Goal: Task Accomplishment & Management: Use online tool/utility

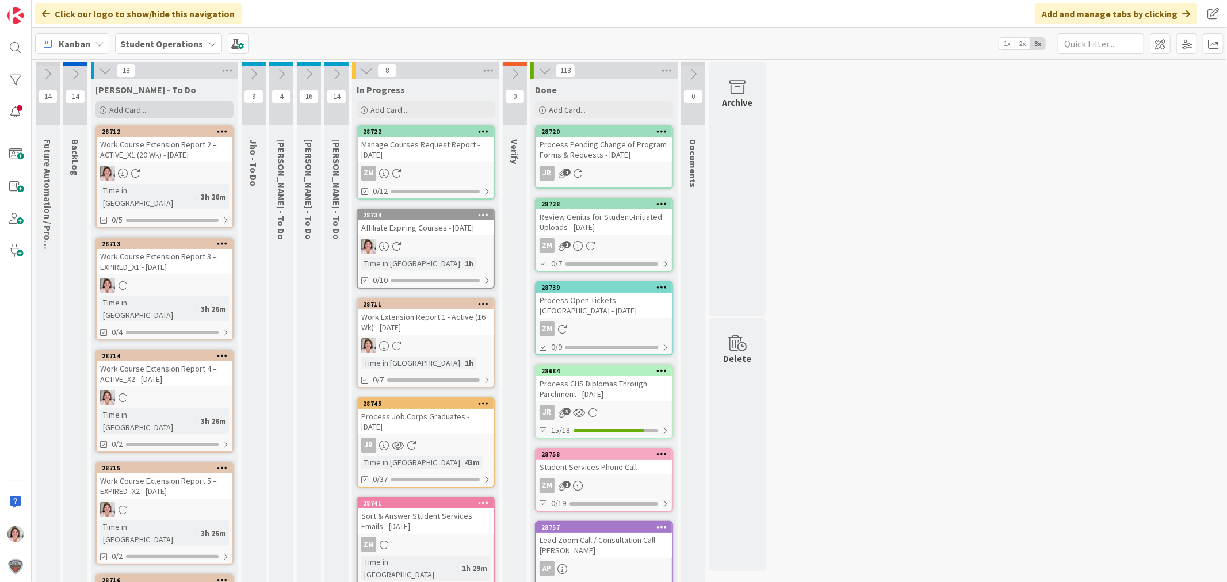
drag, startPoint x: 152, startPoint y: 127, endPoint x: 146, endPoint y: 110, distance: 18.2
click at [146, 110] on div "Add Card..." at bounding box center [164, 109] width 138 height 17
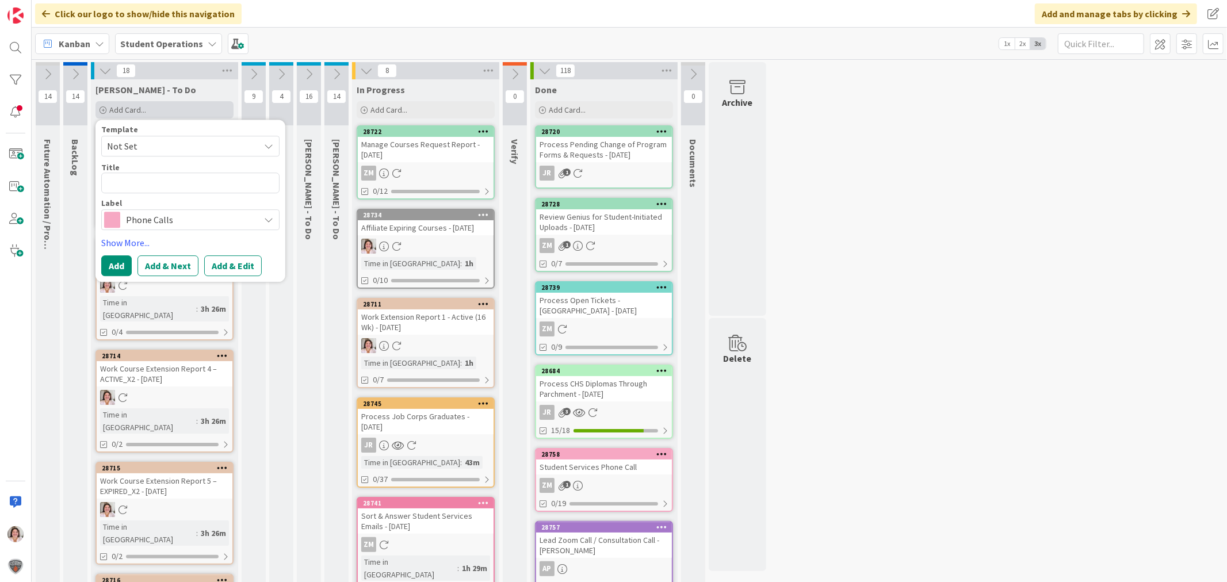
type textarea "x"
type textarea "A"
type textarea "x"
type textarea "Af"
type textarea "x"
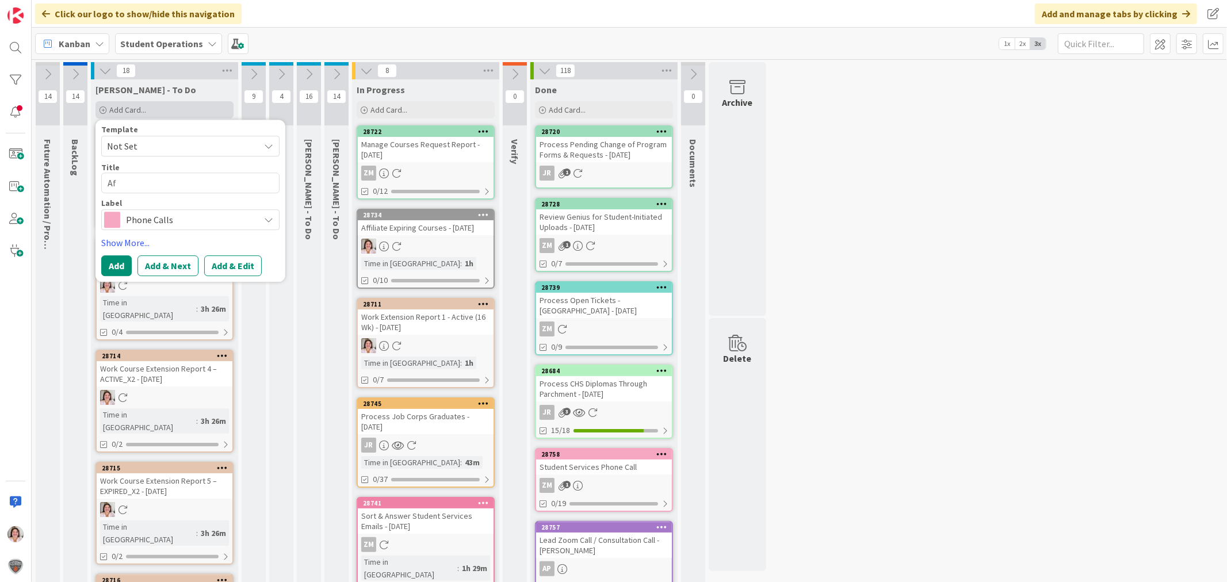
type textarea "Aff"
type textarea "x"
type textarea "Affi"
type textarea "x"
type textarea "Affil"
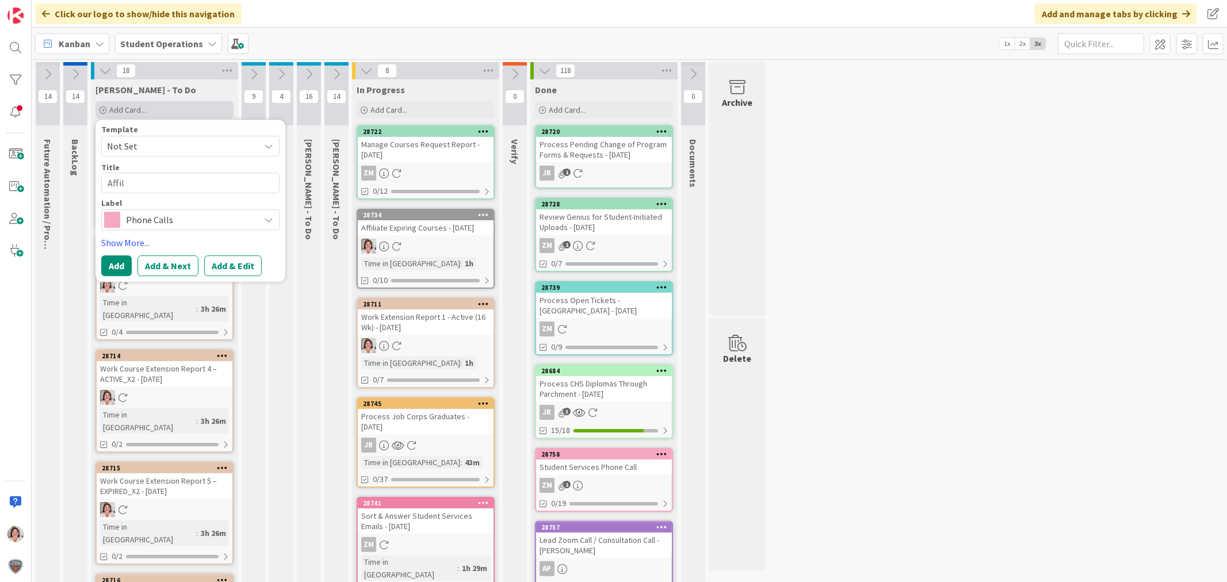
type textarea "x"
type textarea "Affili"
type textarea "x"
type textarea "Affilia"
type textarea "x"
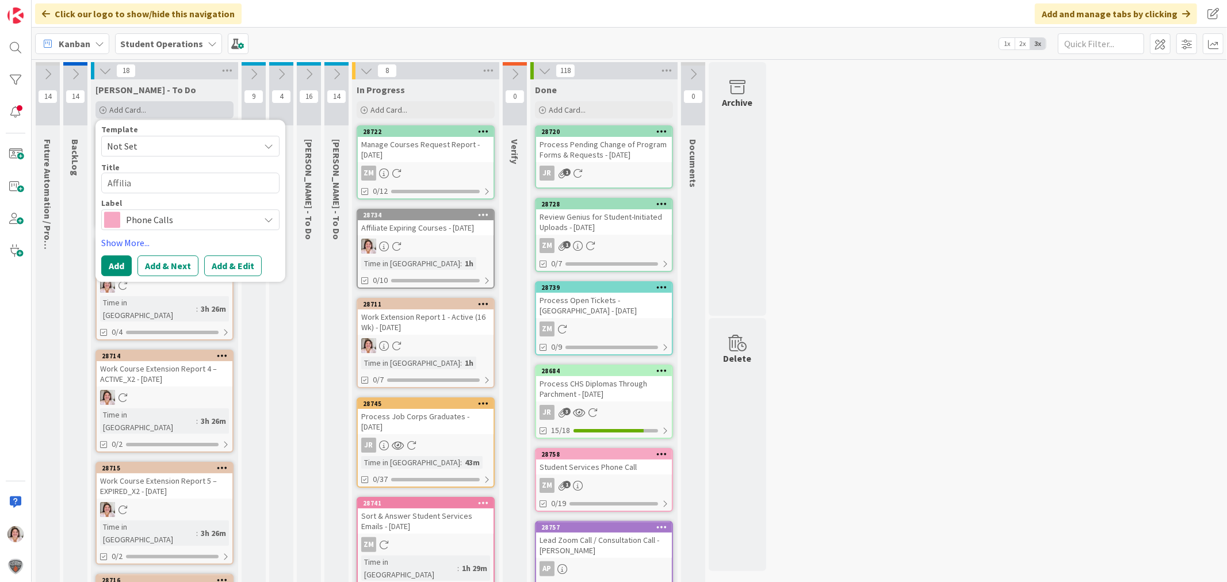
type textarea "Affiliat"
type textarea "x"
type textarea "Affiliate"
type textarea "x"
type textarea "Affiliate"
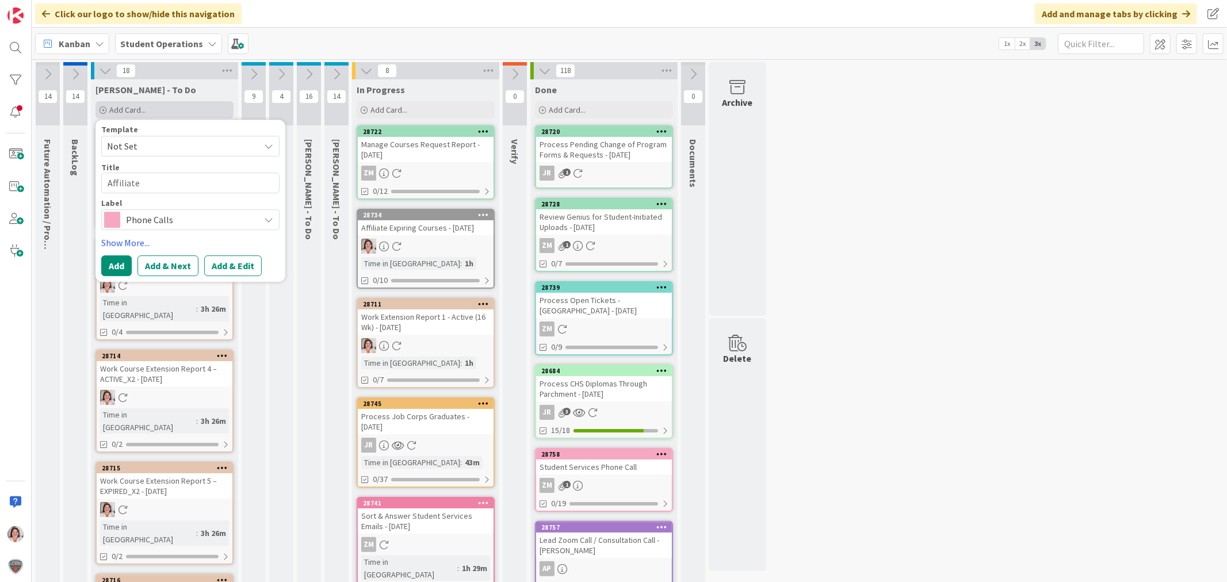
type textarea "x"
type textarea "Affiliate W"
type textarea "x"
type textarea "Affiliate WD"
click at [162, 221] on span "Phone Calls" at bounding box center [190, 220] width 128 height 16
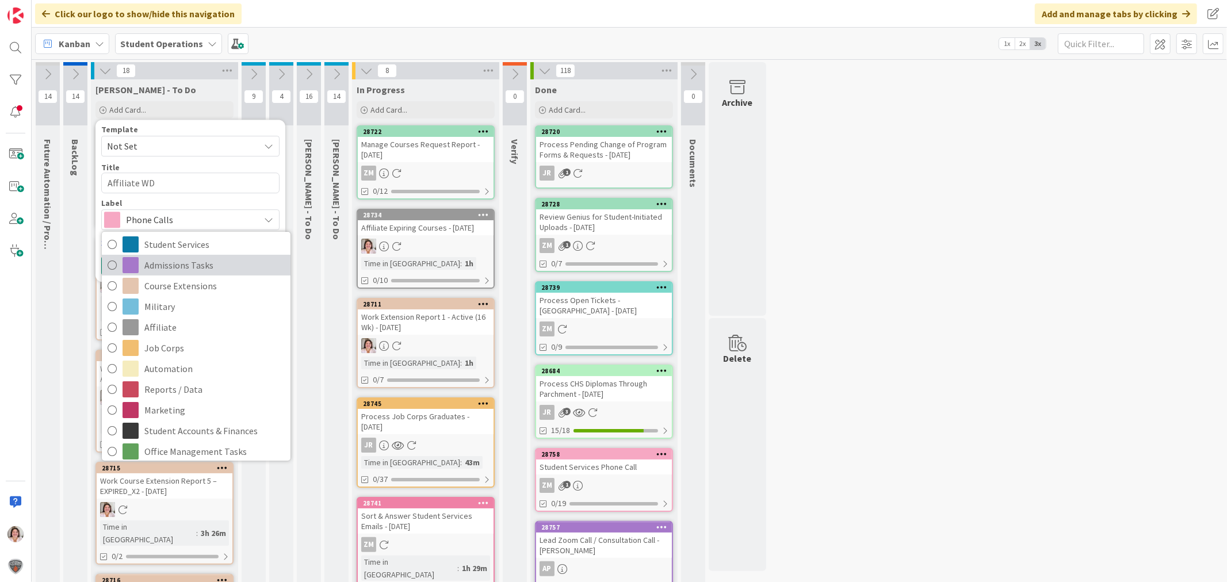
scroll to position [154, 0]
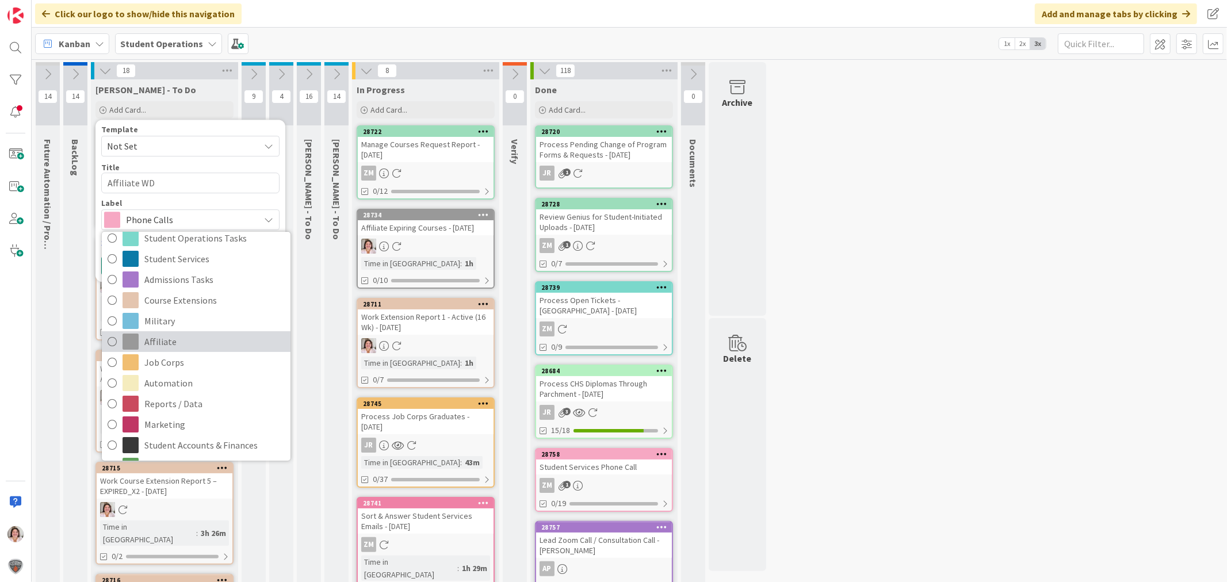
click at [203, 343] on span "Affiliate" at bounding box center [214, 341] width 140 height 17
type textarea "x"
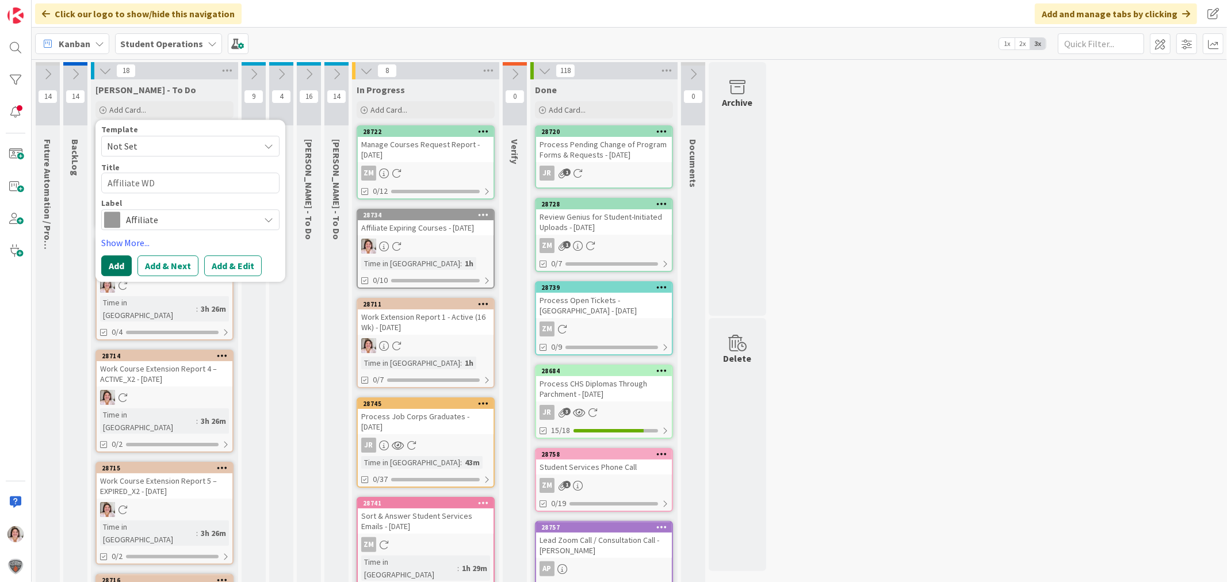
drag, startPoint x: 110, startPoint y: 269, endPoint x: 164, endPoint y: 189, distance: 97.3
click at [110, 267] on button "Add" at bounding box center [116, 265] width 30 height 21
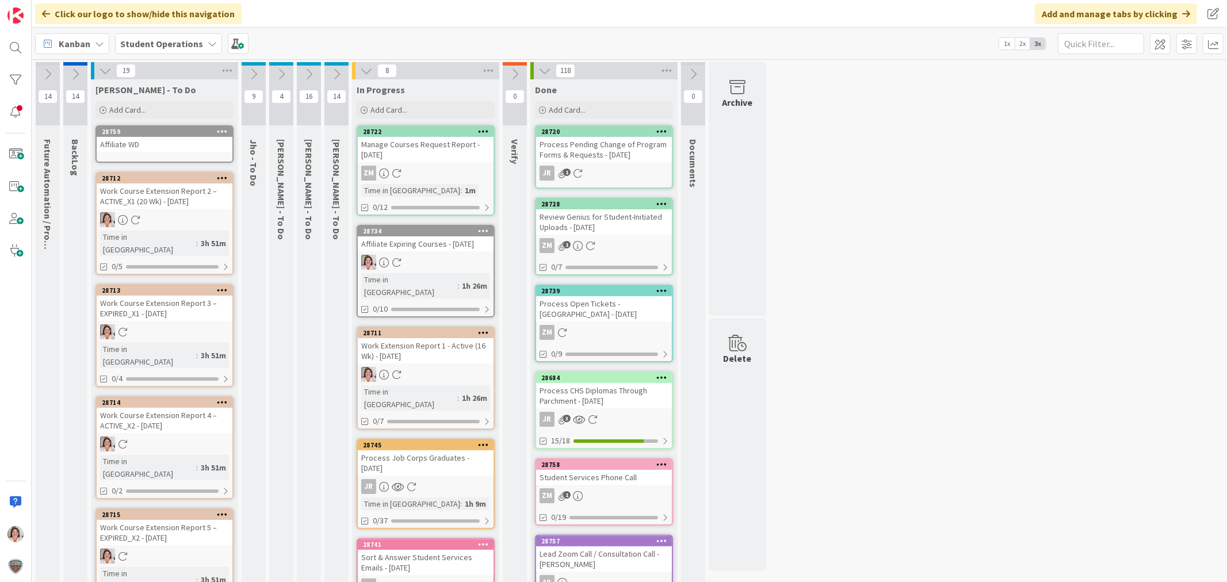
click at [223, 131] on icon at bounding box center [222, 131] width 11 height 8
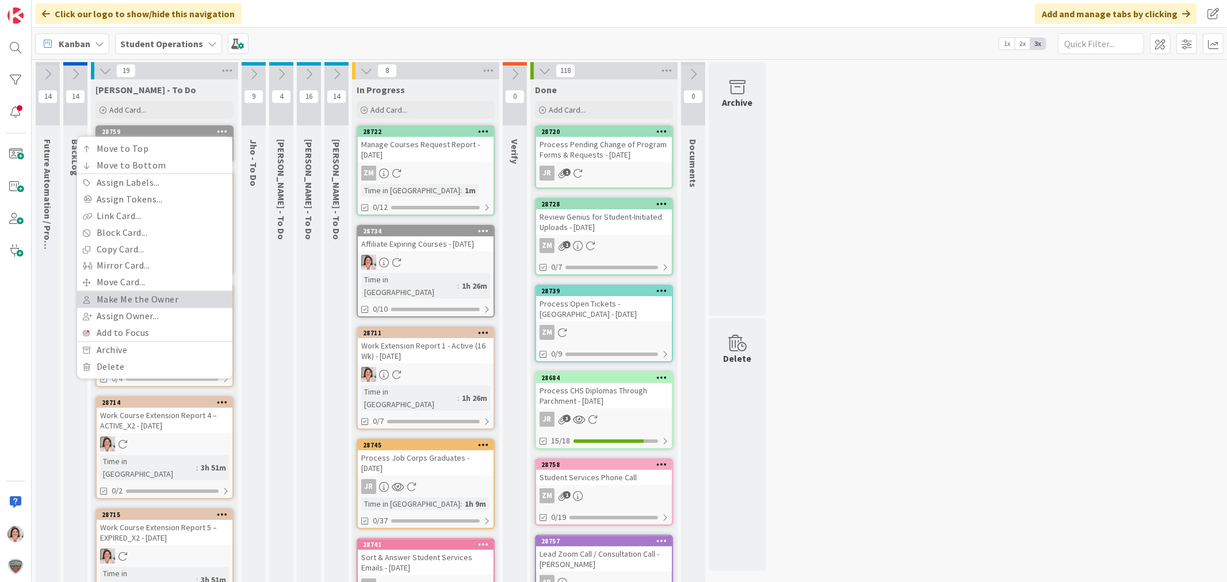
click at [159, 303] on link "Make Me the Owner" at bounding box center [154, 300] width 155 height 17
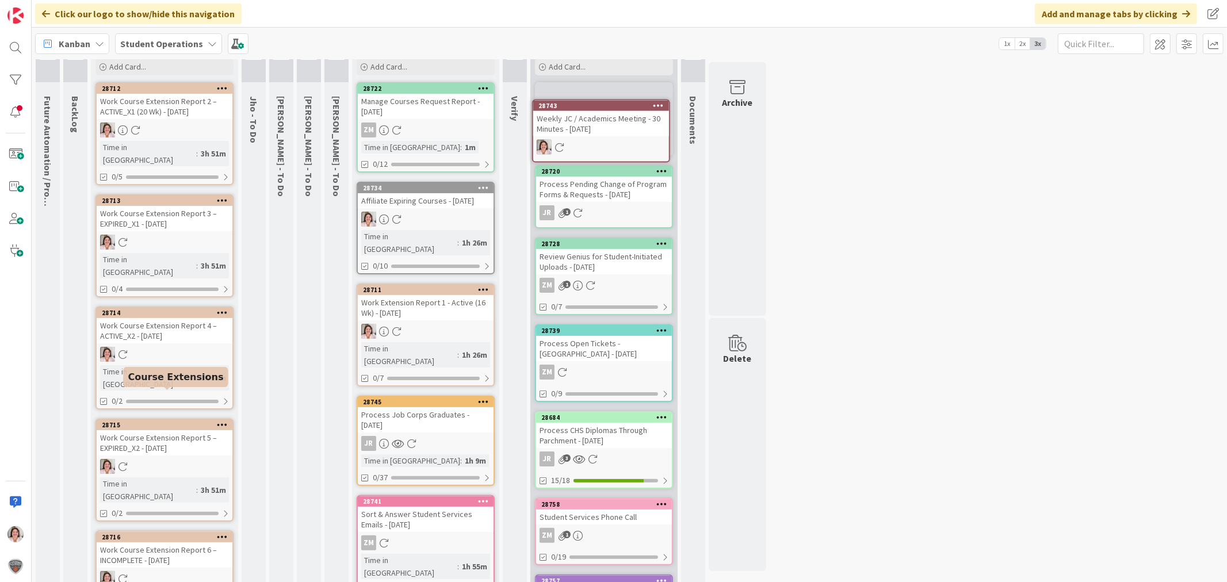
scroll to position [0, 0]
